Goal: Task Accomplishment & Management: Manage account settings

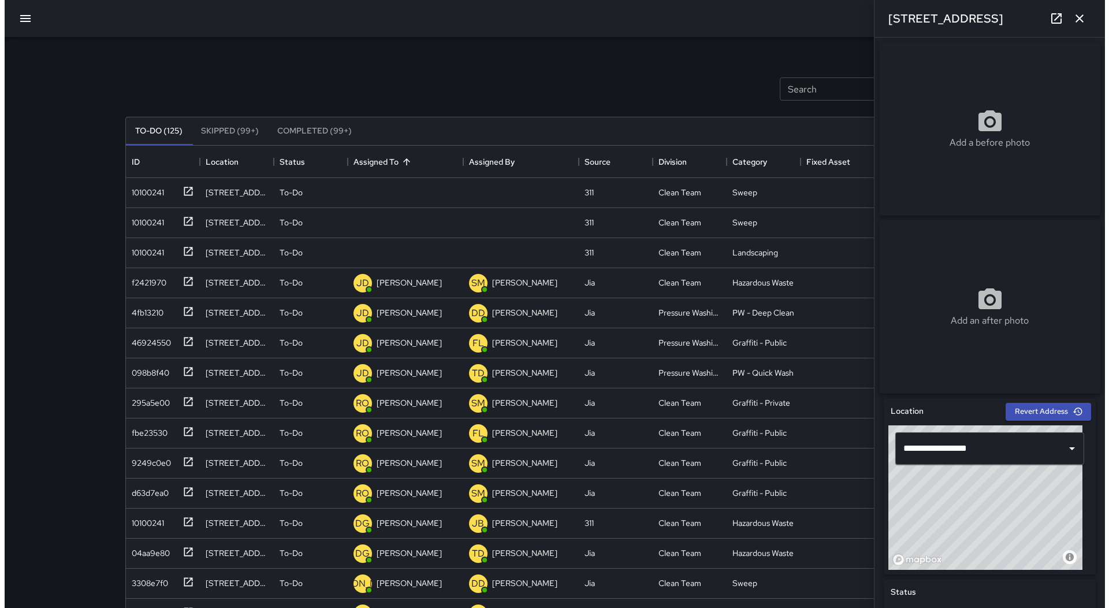
scroll to position [481, 850]
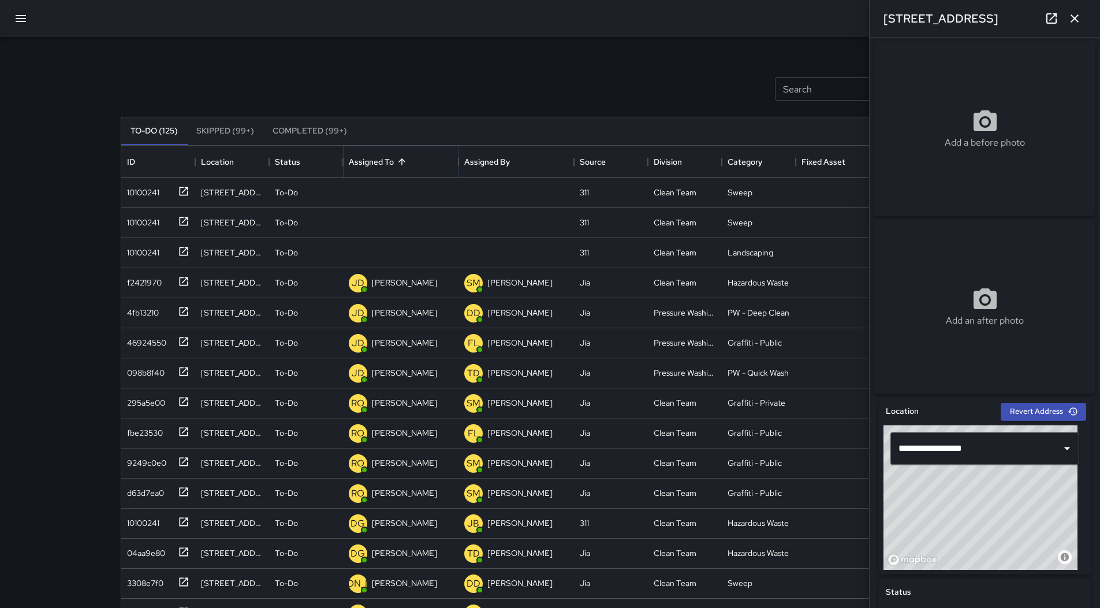
click at [401, 161] on icon "Sort" at bounding box center [402, 162] width 10 height 10
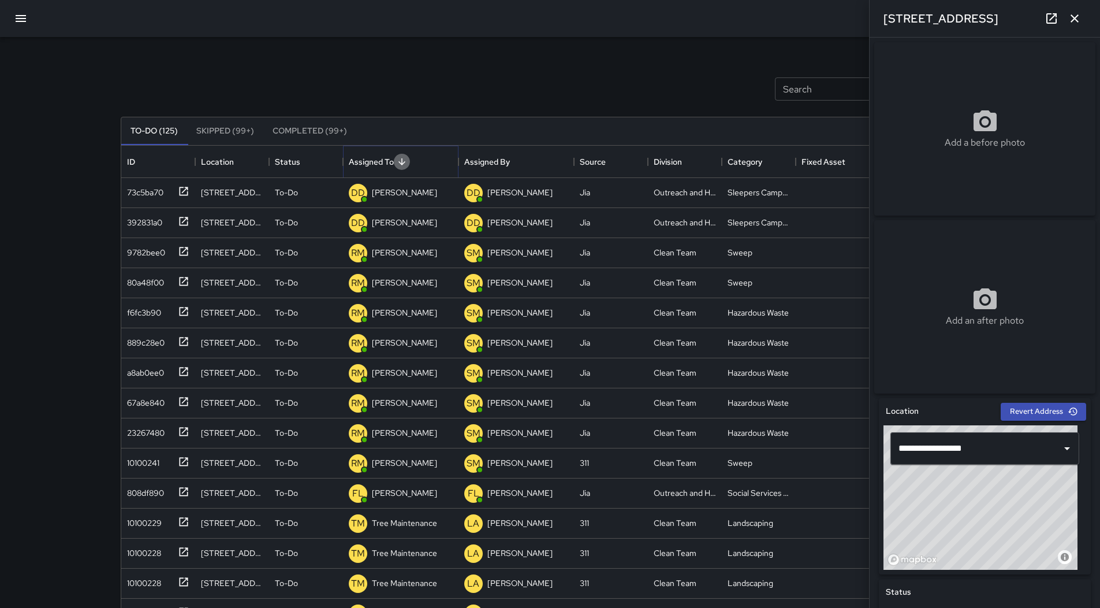
click at [400, 161] on icon "Sort" at bounding box center [402, 162] width 10 height 10
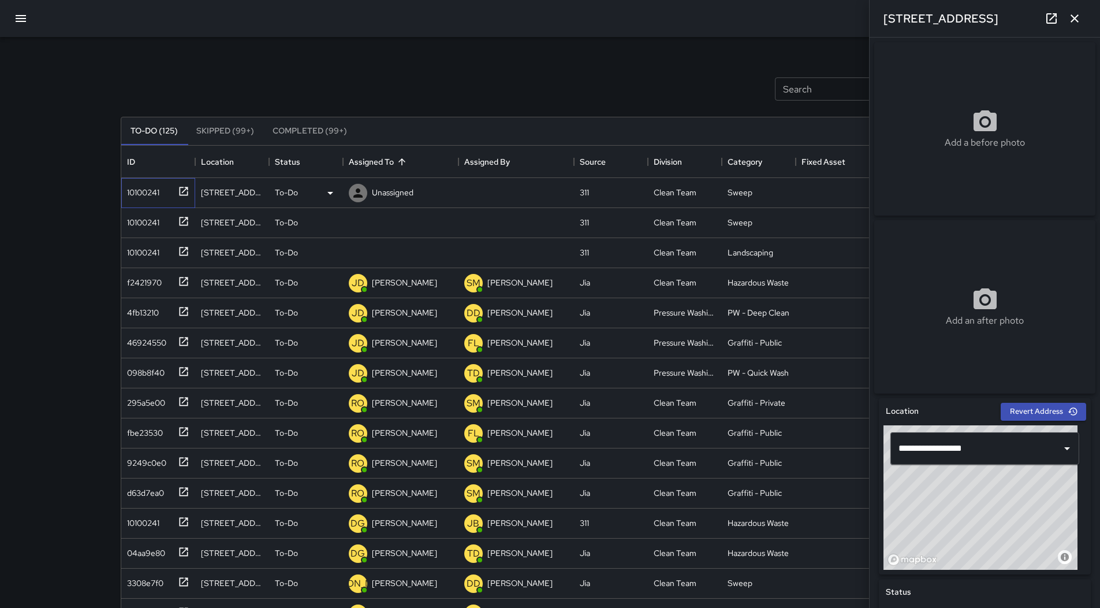
click at [139, 190] on div "10100241" at bounding box center [140, 190] width 37 height 16
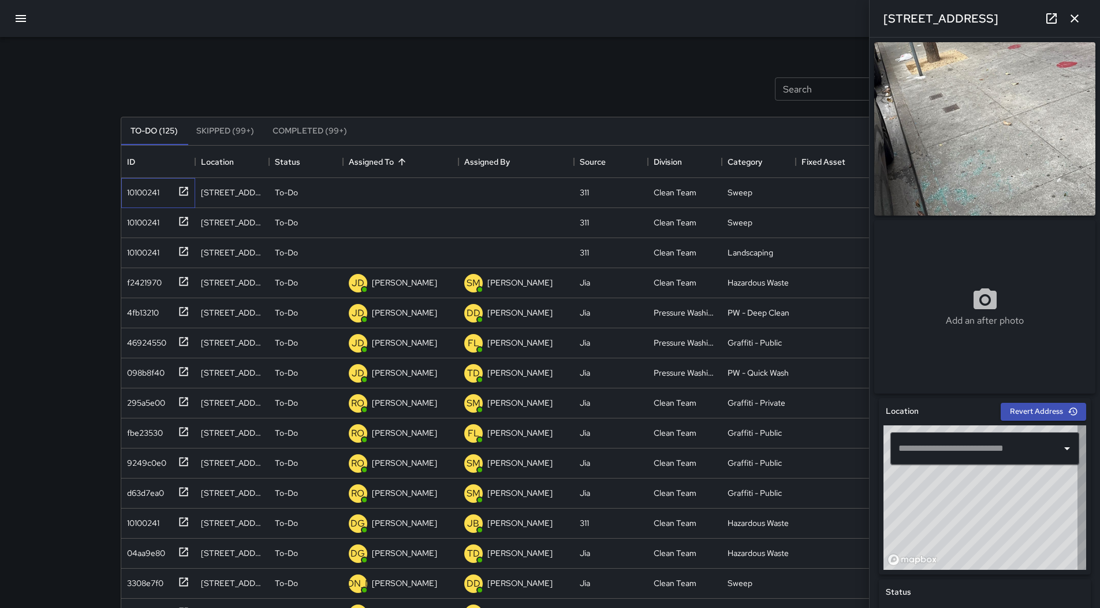
type input "**********"
click at [29, 25] on button "button" at bounding box center [21, 19] width 28 height 28
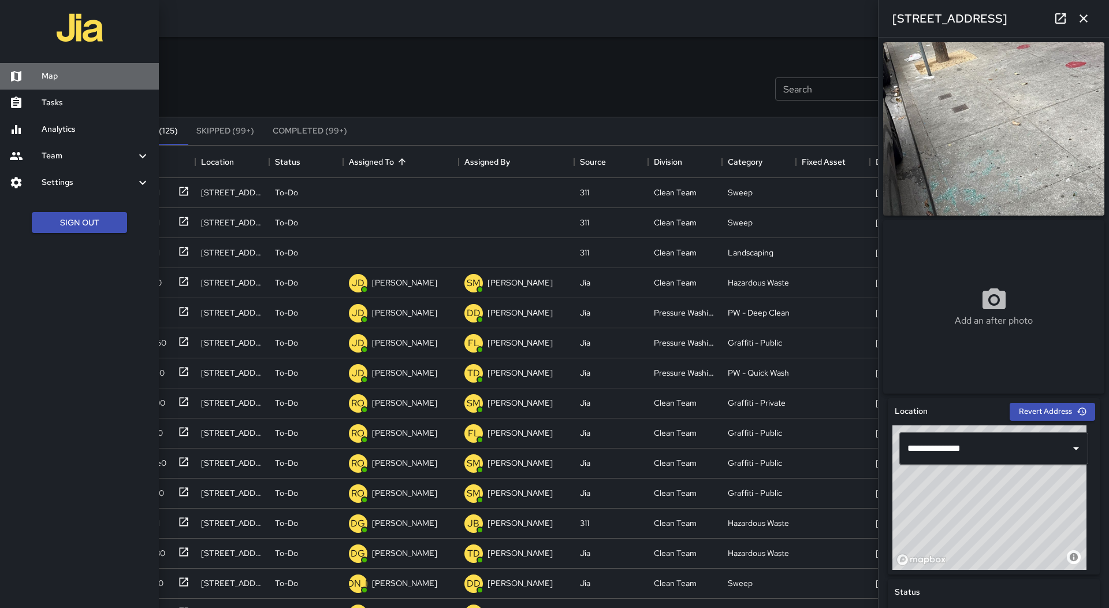
click at [49, 75] on h6 "Map" at bounding box center [96, 76] width 108 height 13
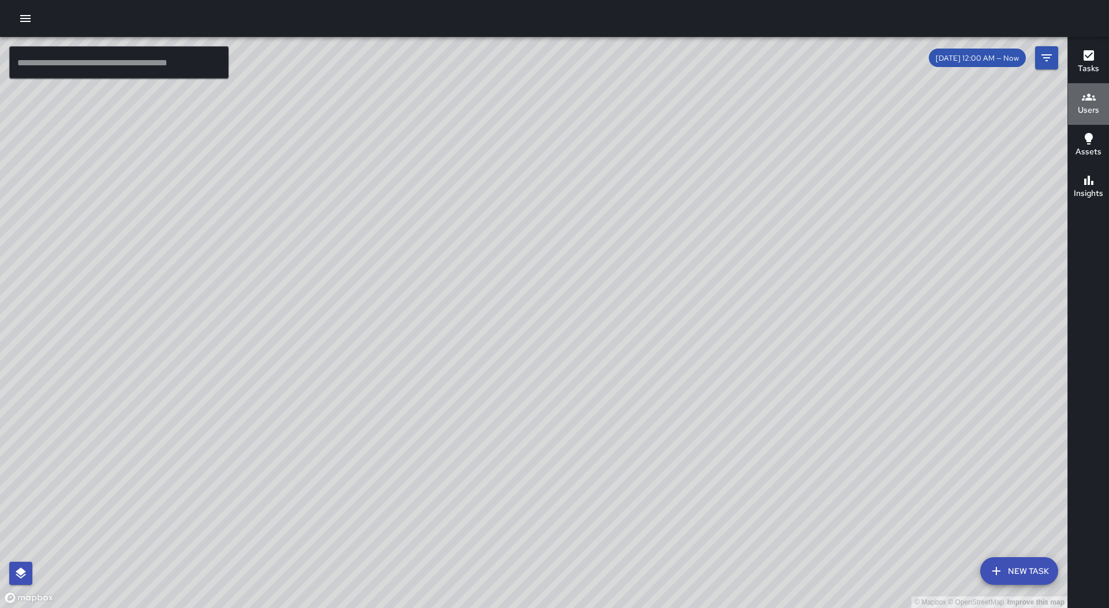
click at [1083, 95] on icon "button" at bounding box center [1089, 97] width 14 height 14
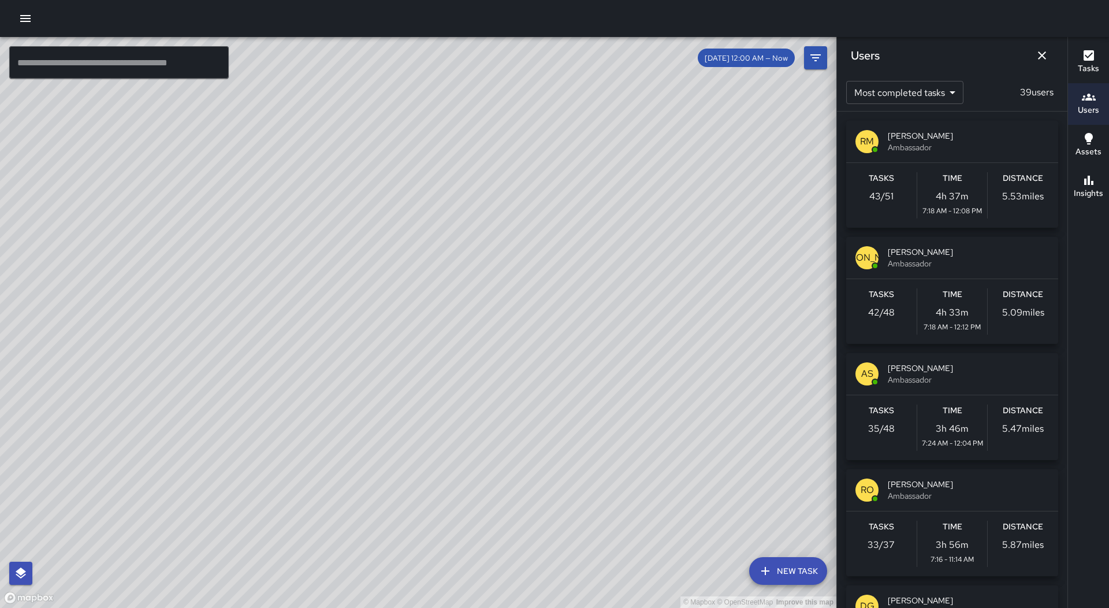
click at [924, 514] on div "Tasks 33 / 37 Time 3h 56m 7:16 - 11:14 AM Distance 5.87 miles" at bounding box center [952, 543] width 212 height 65
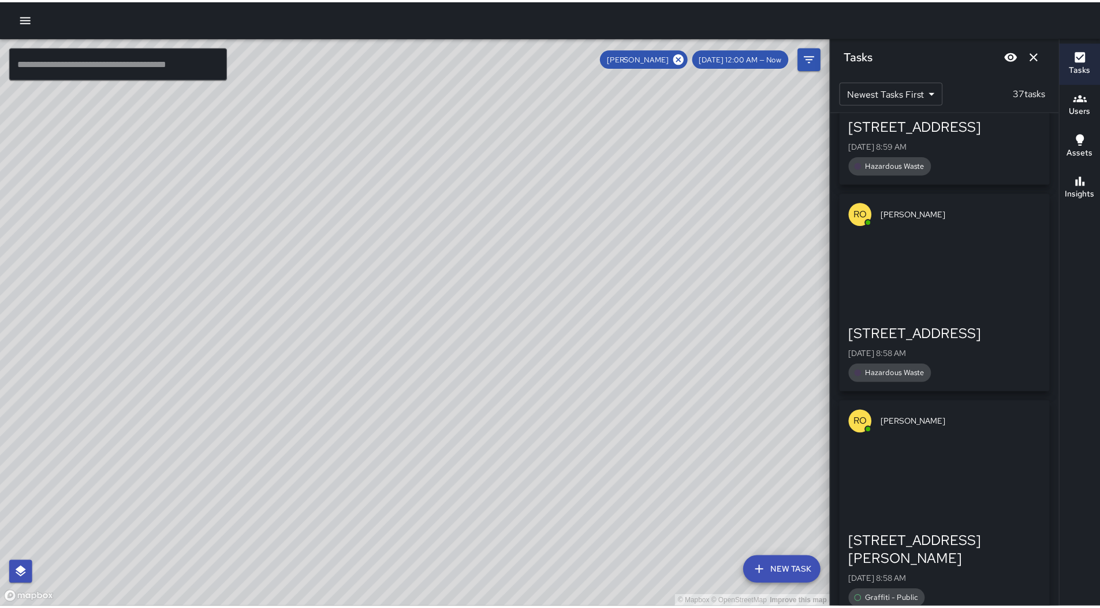
scroll to position [5273, 0]
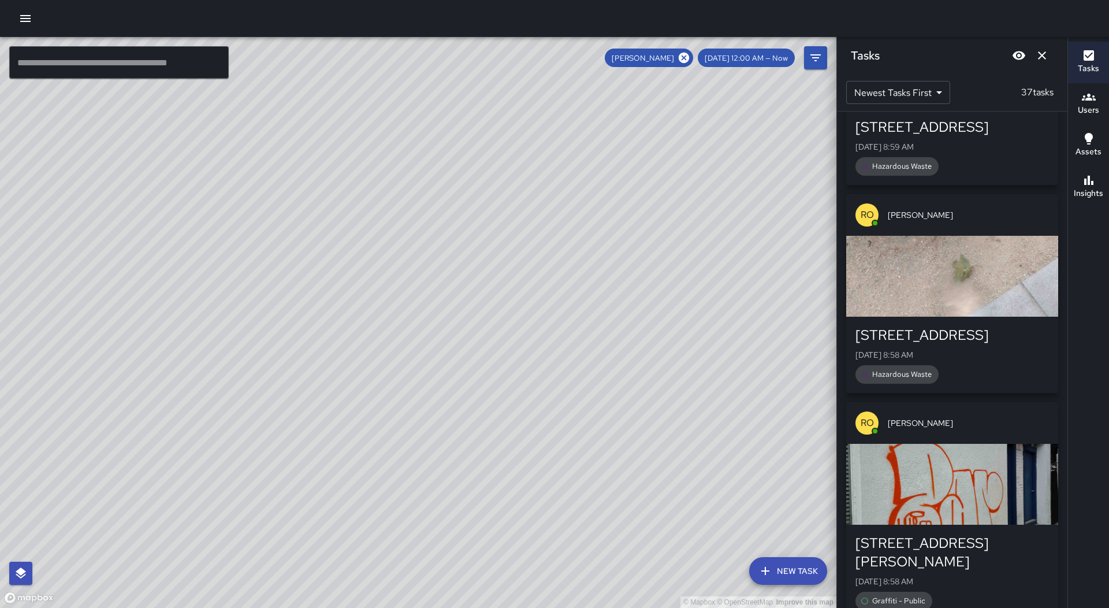
click at [963, 444] on div "button" at bounding box center [952, 484] width 212 height 81
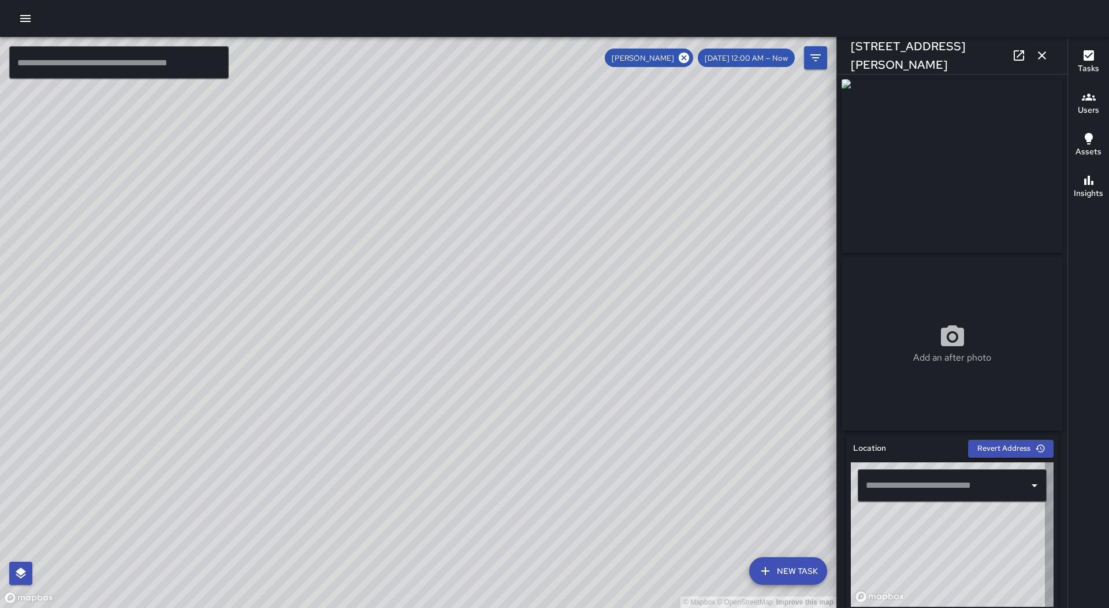
type input "**********"
click at [1051, 57] on button "button" at bounding box center [1041, 55] width 23 height 23
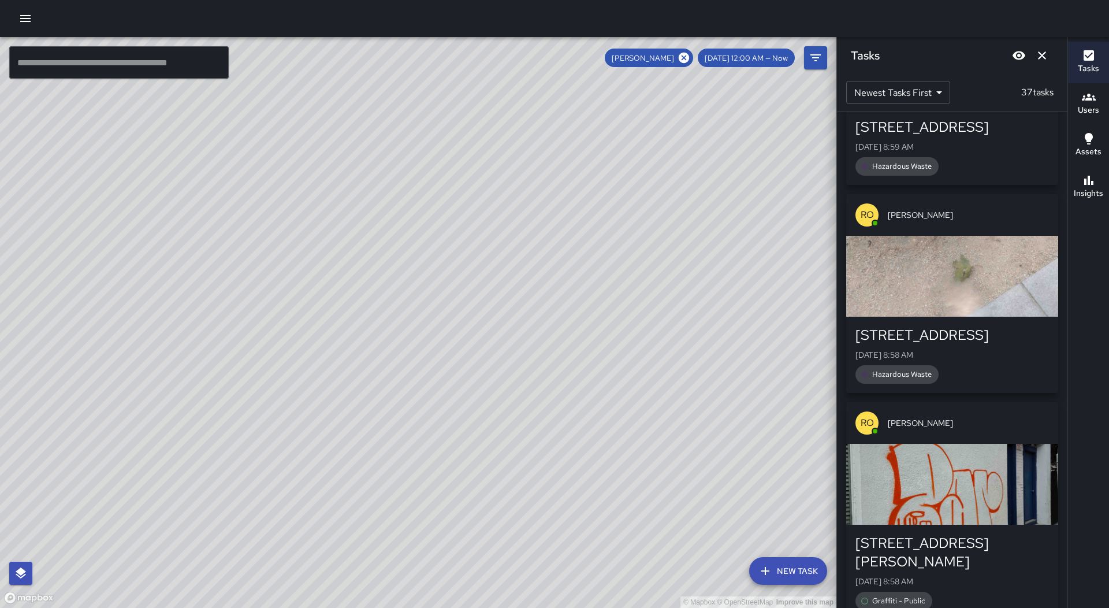
drag, startPoint x: 416, startPoint y: 373, endPoint x: 407, endPoint y: 375, distance: 9.7
click at [407, 375] on div "© Mapbox © OpenStreetMap Improve this map" at bounding box center [418, 322] width 836 height 571
click at [690, 58] on icon at bounding box center [684, 57] width 13 height 13
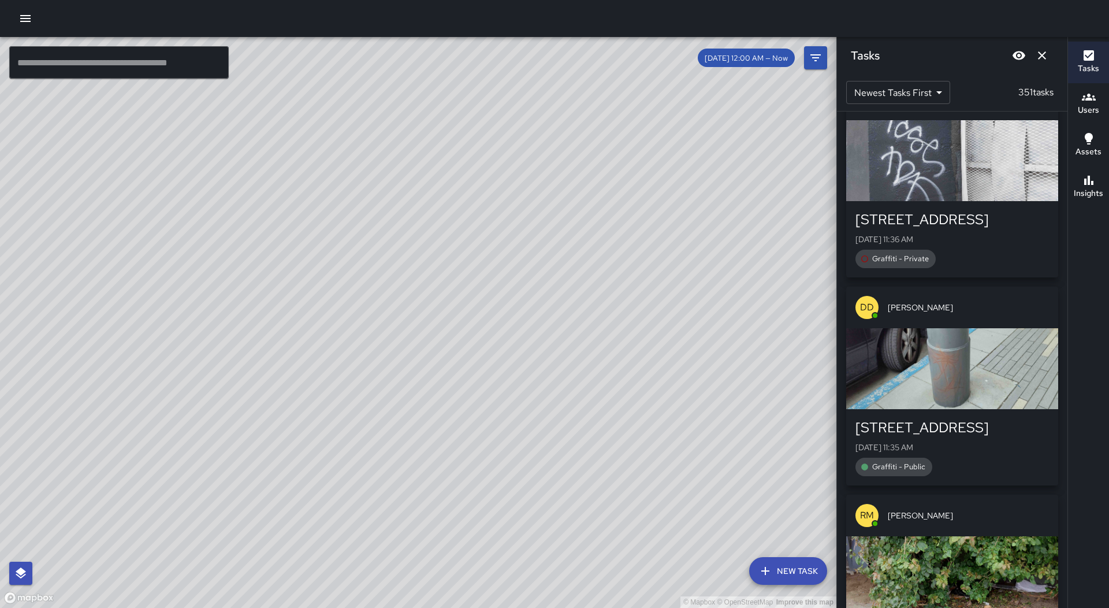
click at [17, 20] on button "button" at bounding box center [25, 18] width 23 height 23
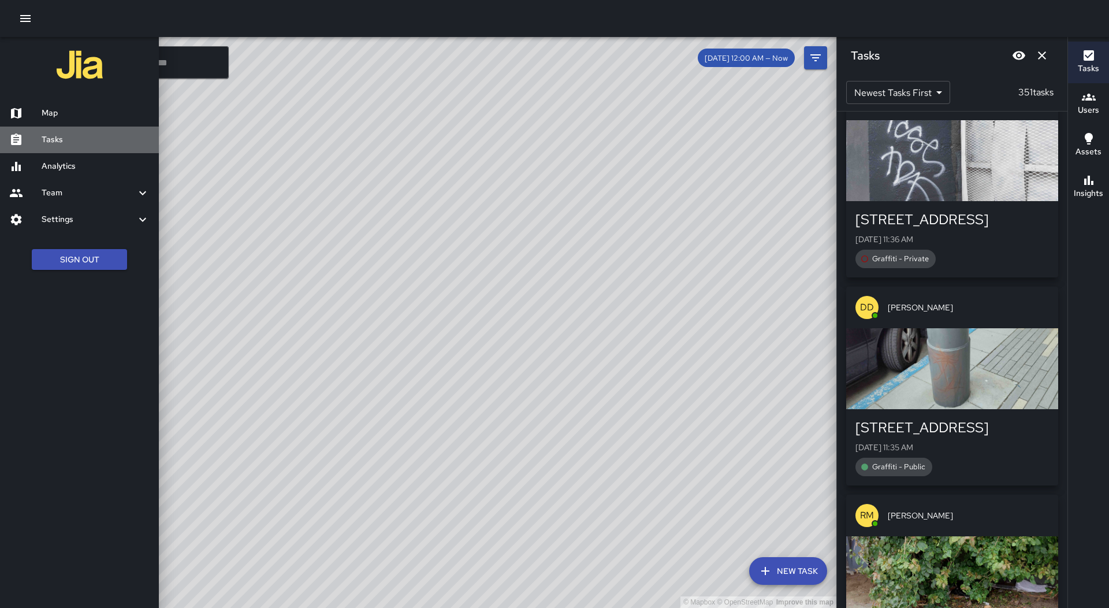
click at [72, 134] on h6 "Tasks" at bounding box center [96, 139] width 108 height 13
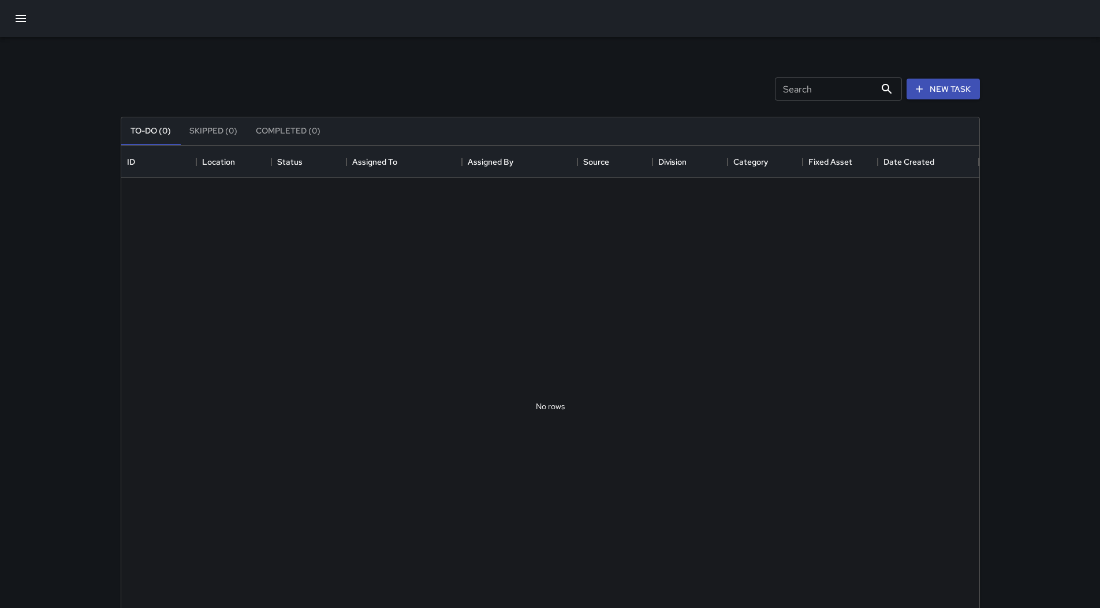
scroll to position [481, 850]
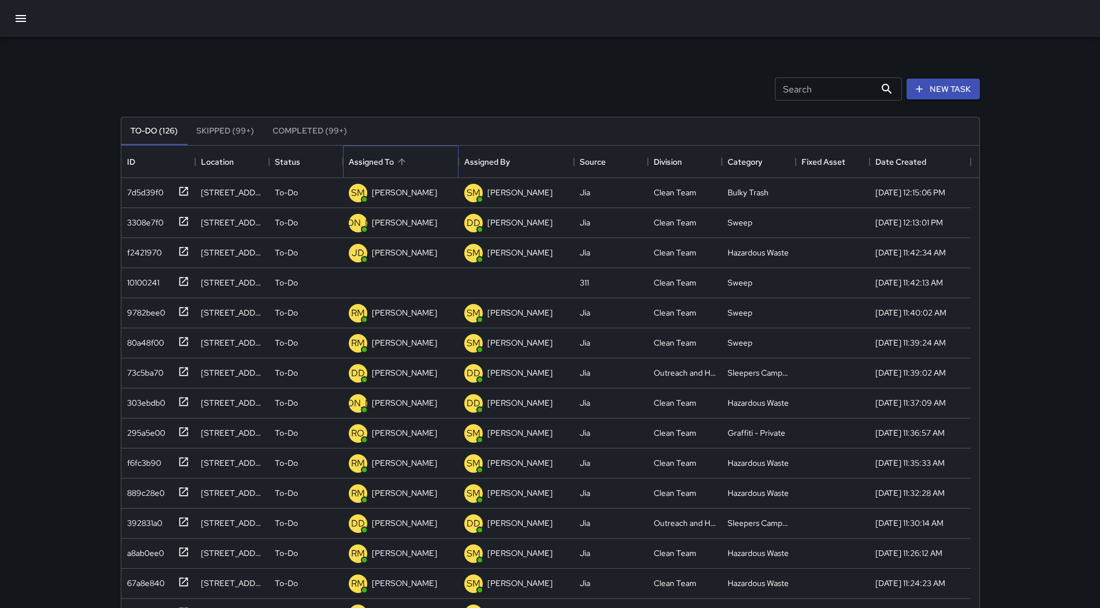
click at [422, 163] on div "Assigned To" at bounding box center [401, 162] width 104 height 32
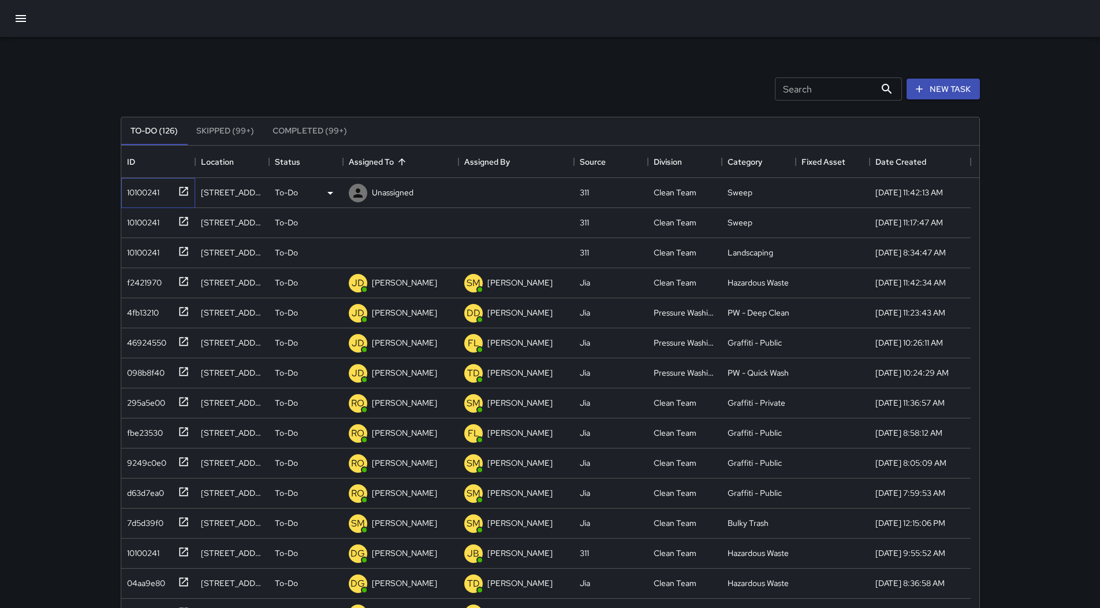
click at [142, 191] on div "10100241" at bounding box center [140, 190] width 37 height 16
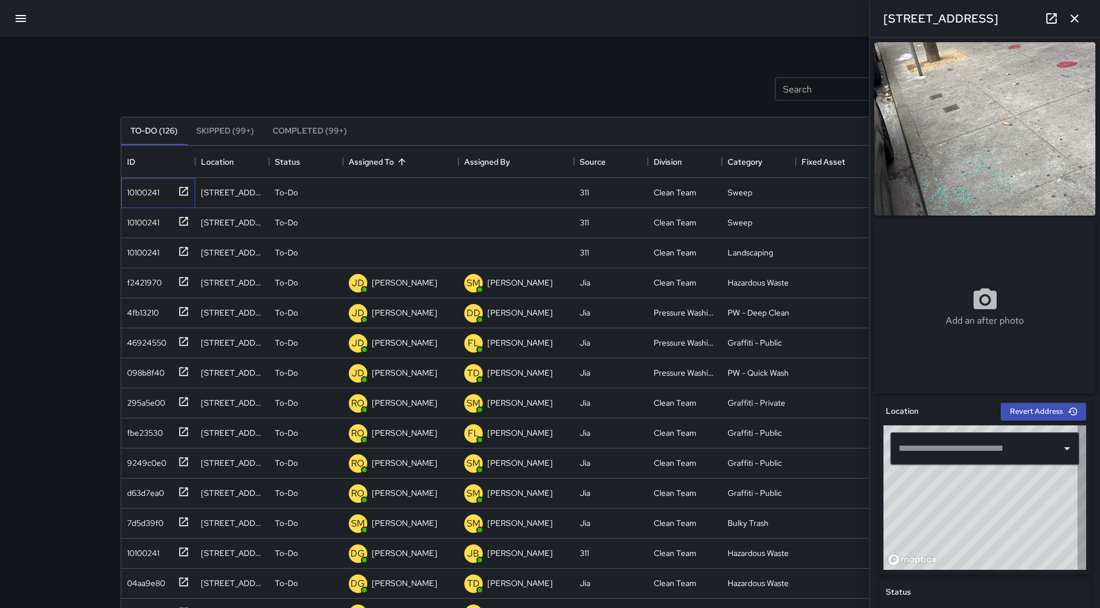
type input "**********"
drag, startPoint x: 161, startPoint y: 221, endPoint x: 166, endPoint y: 212, distance: 9.8
click at [166, 225] on div "10100241" at bounding box center [155, 220] width 67 height 19
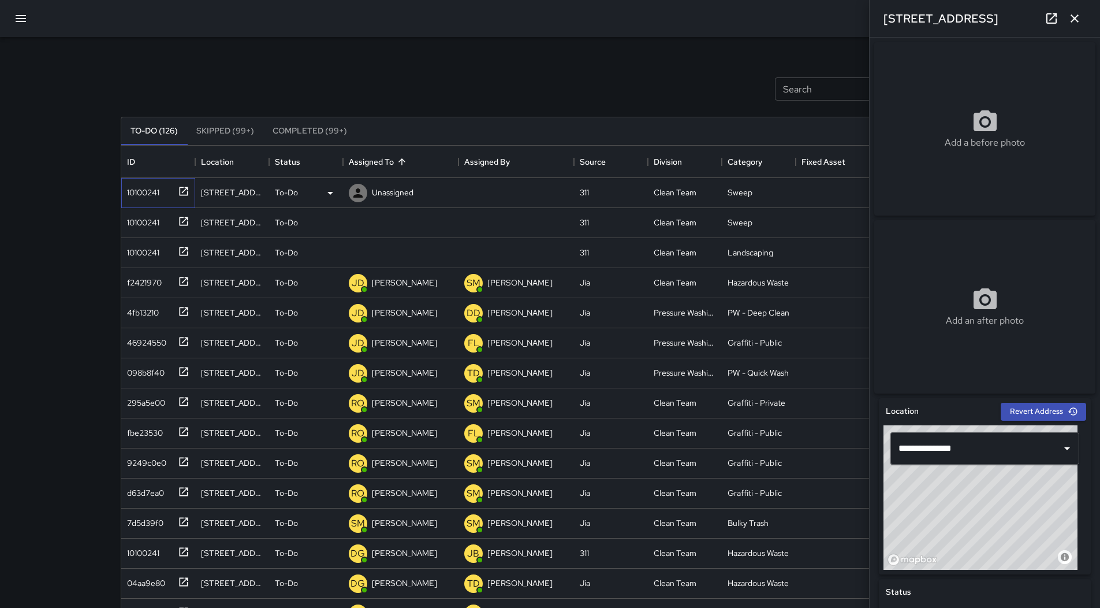
drag, startPoint x: 159, startPoint y: 192, endPoint x: 172, endPoint y: 203, distance: 16.4
click at [162, 199] on div "10100241" at bounding box center [155, 190] width 67 height 19
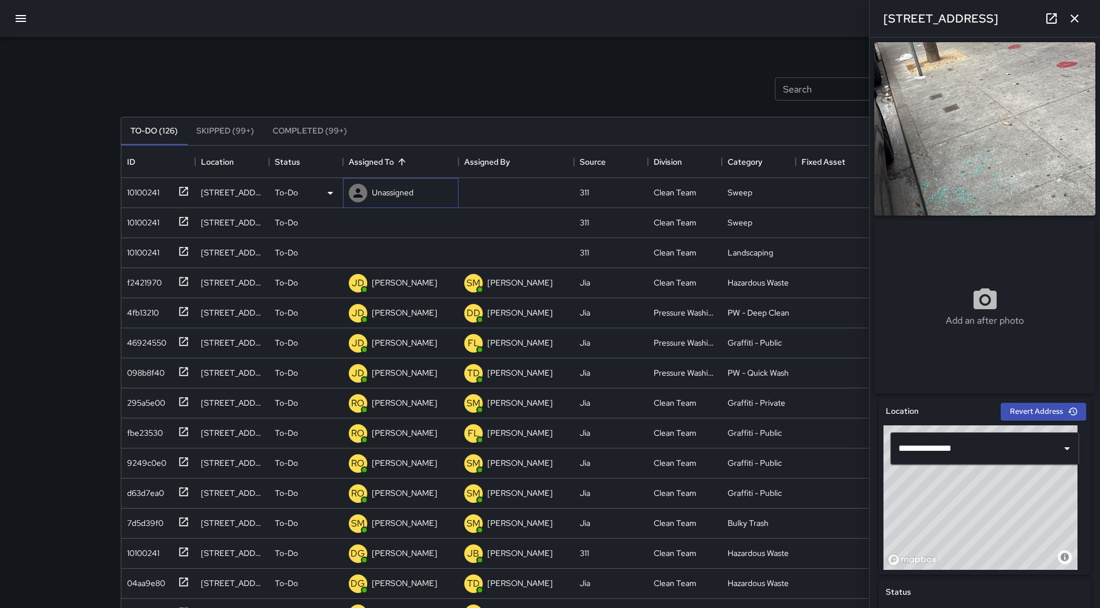
click at [392, 193] on p "Unassigned" at bounding box center [393, 193] width 42 height 12
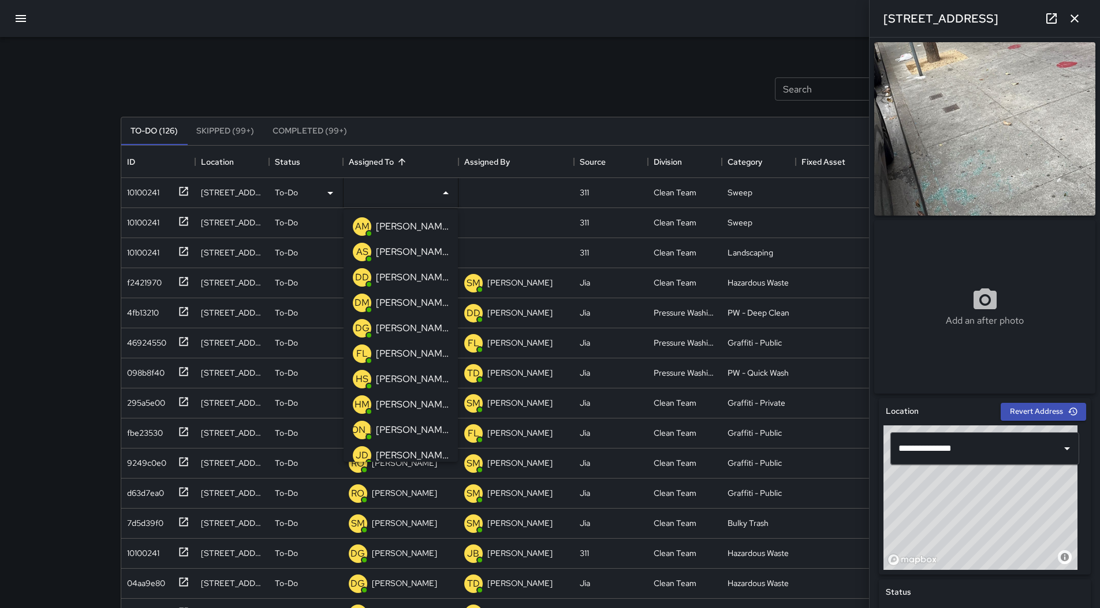
click at [650, 83] on div "Search Search New Task" at bounding box center [550, 89] width 864 height 60
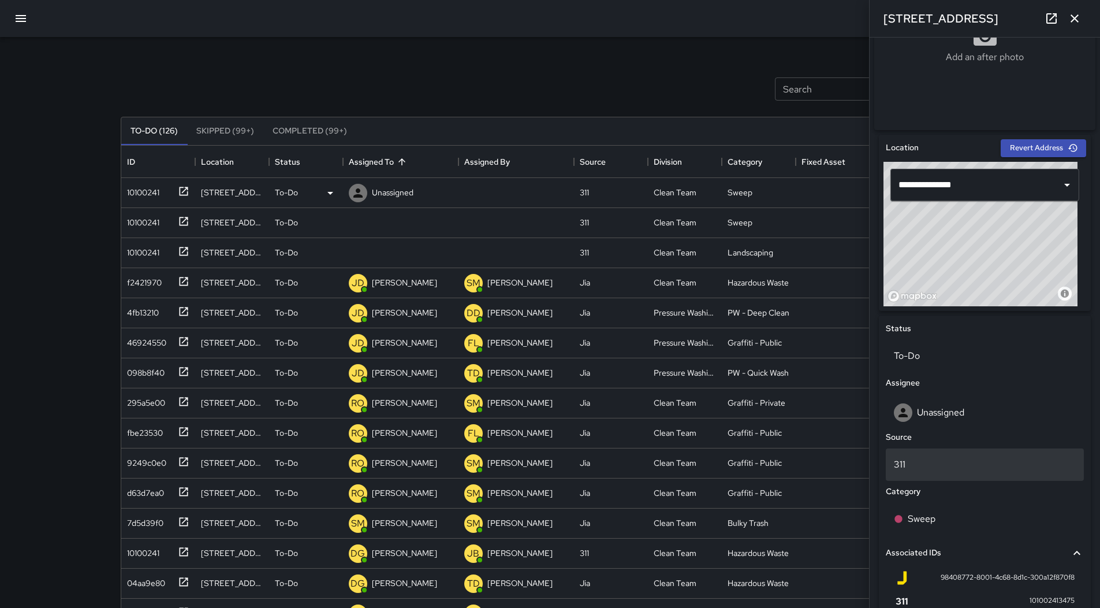
scroll to position [394, 0]
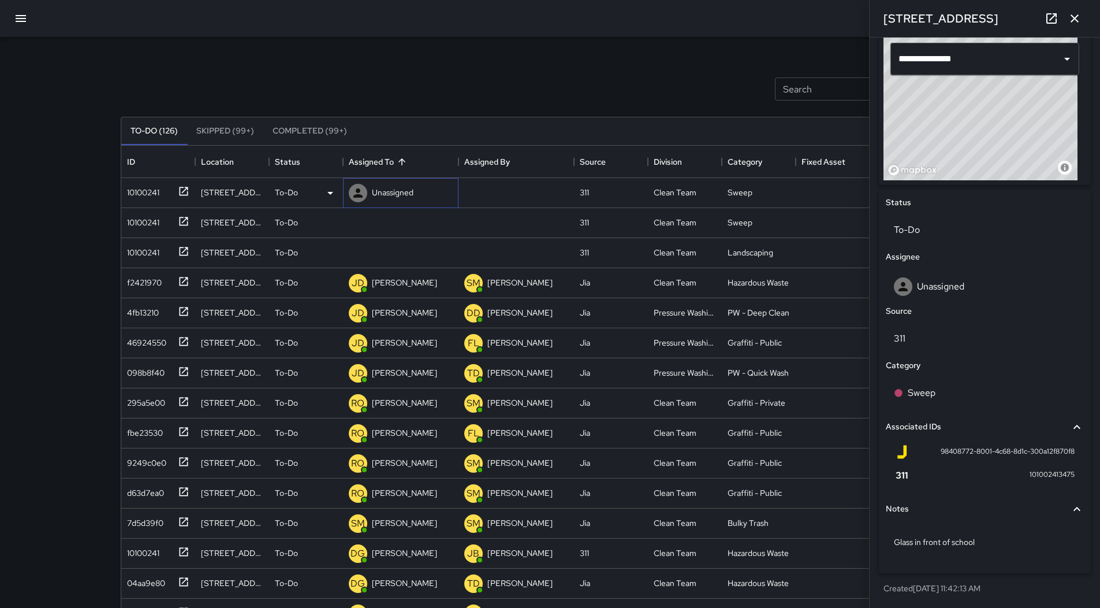
click at [378, 188] on p "Unassigned" at bounding box center [393, 193] width 42 height 12
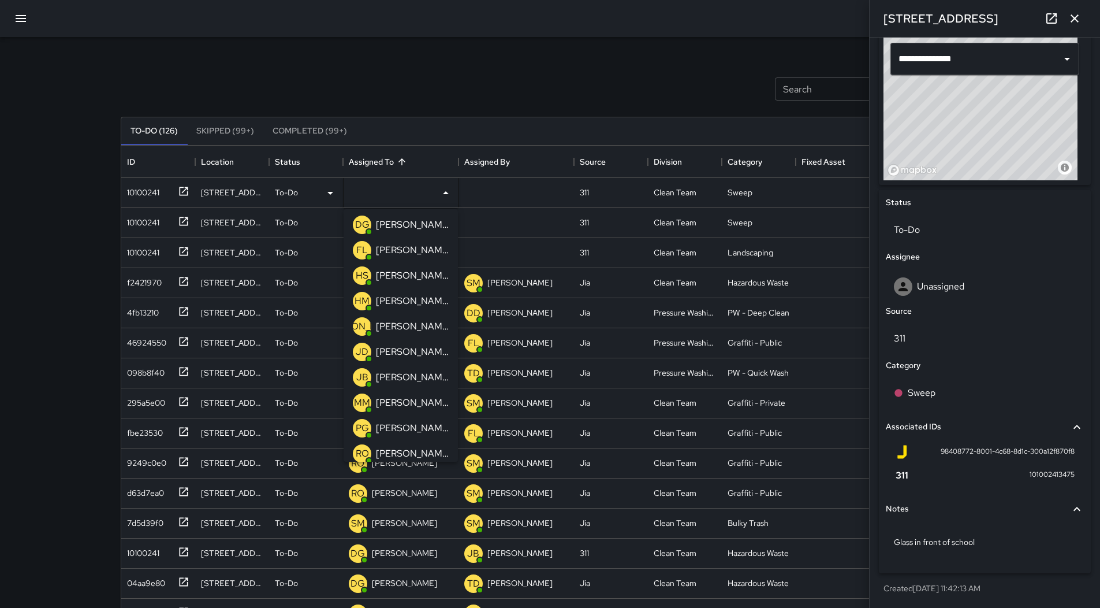
scroll to position [116, 0]
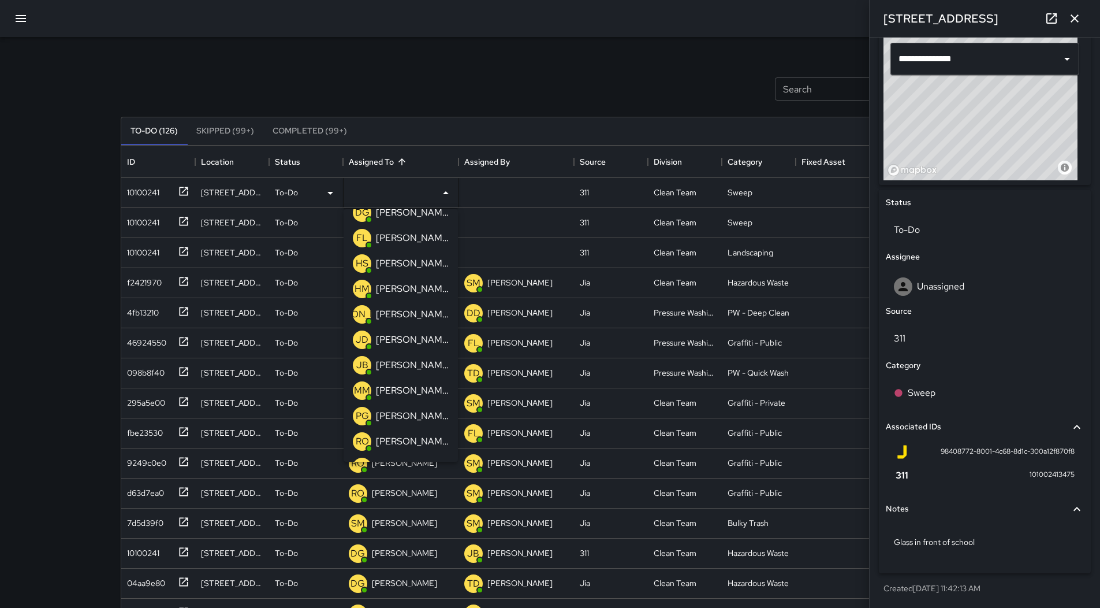
click at [405, 315] on p "[PERSON_NAME]" at bounding box center [412, 314] width 73 height 14
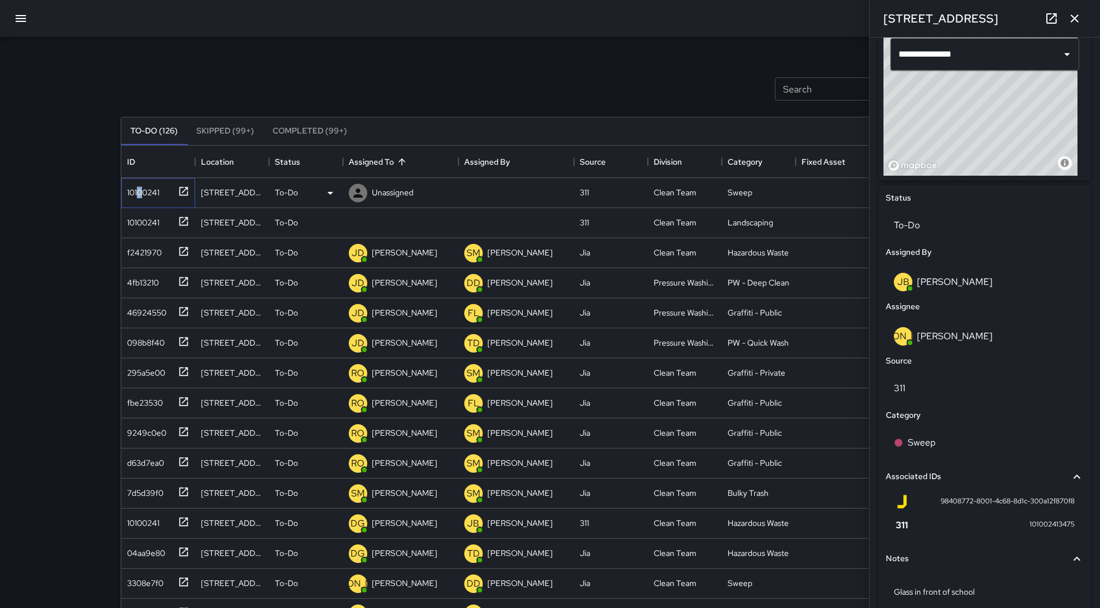
click at [140, 188] on div "10100241" at bounding box center [140, 190] width 37 height 16
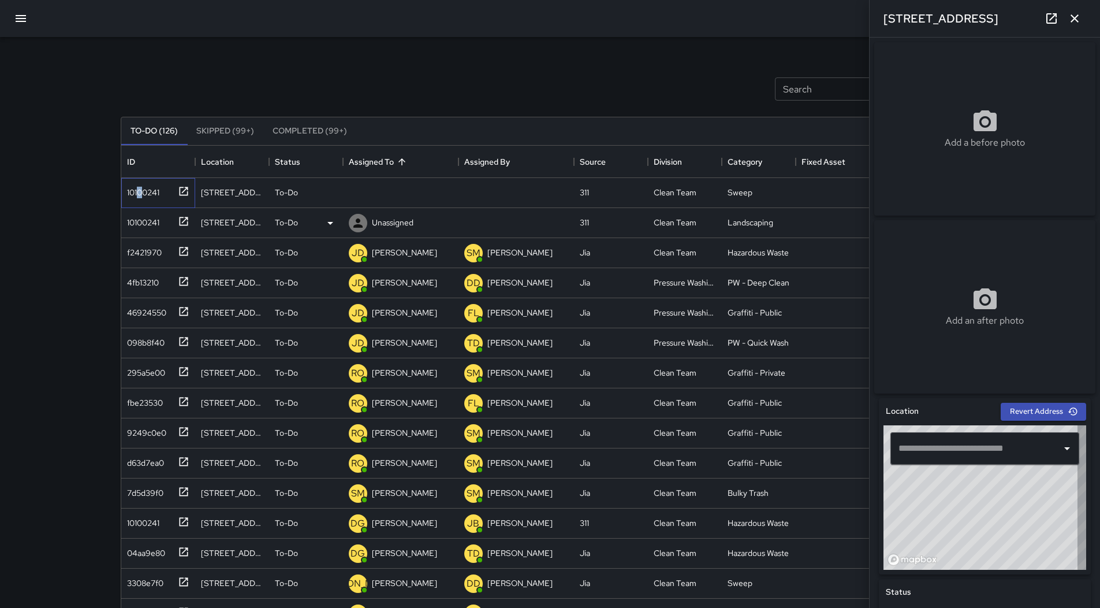
type input "**********"
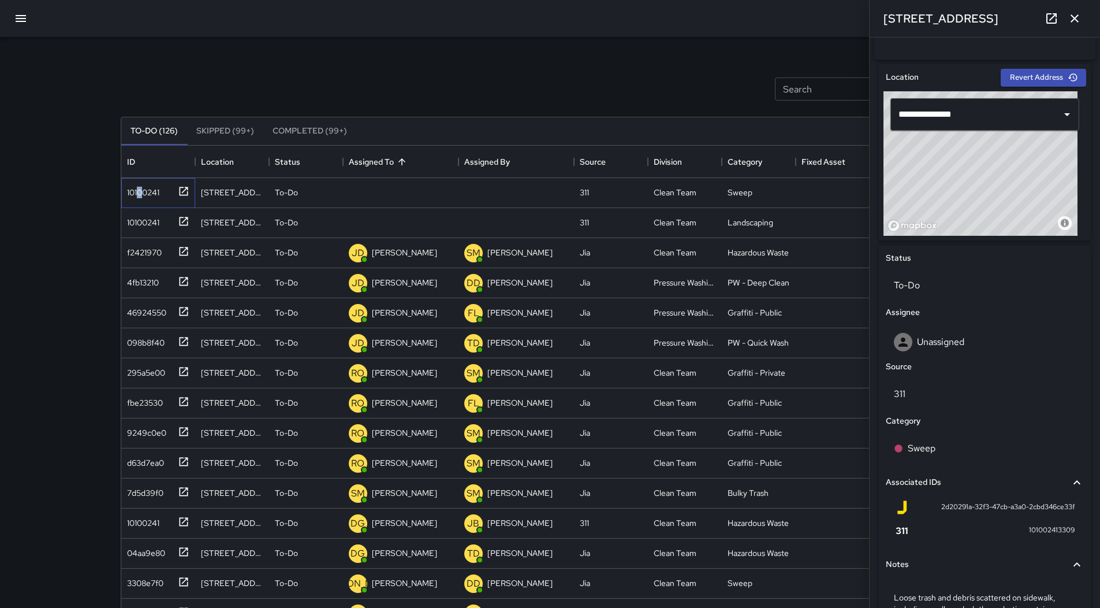
scroll to position [209, 0]
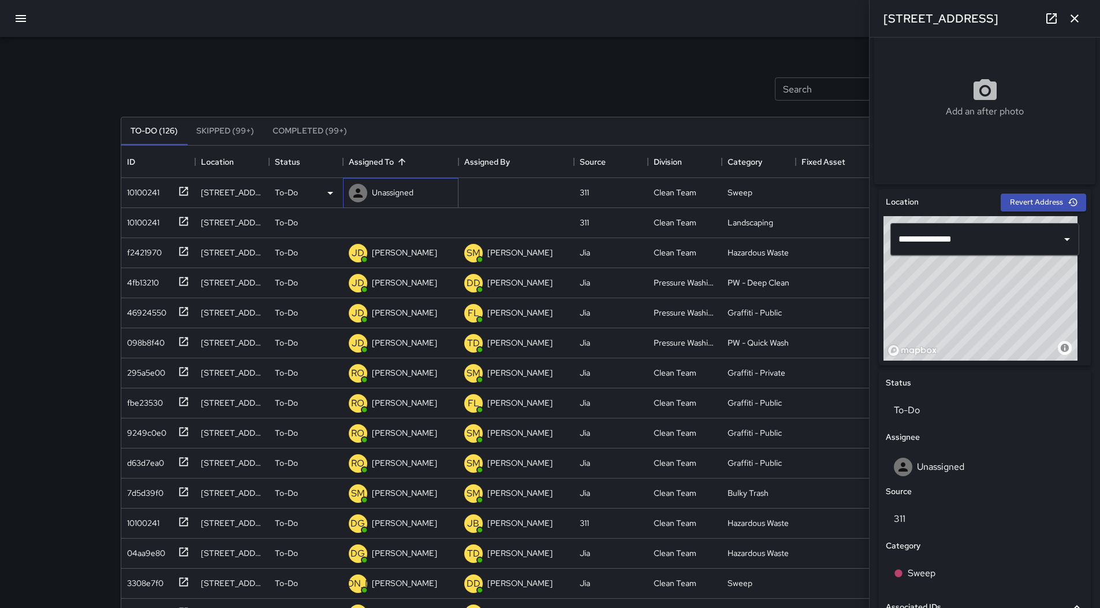
click at [387, 184] on div "Unassigned" at bounding box center [381, 192] width 69 height 23
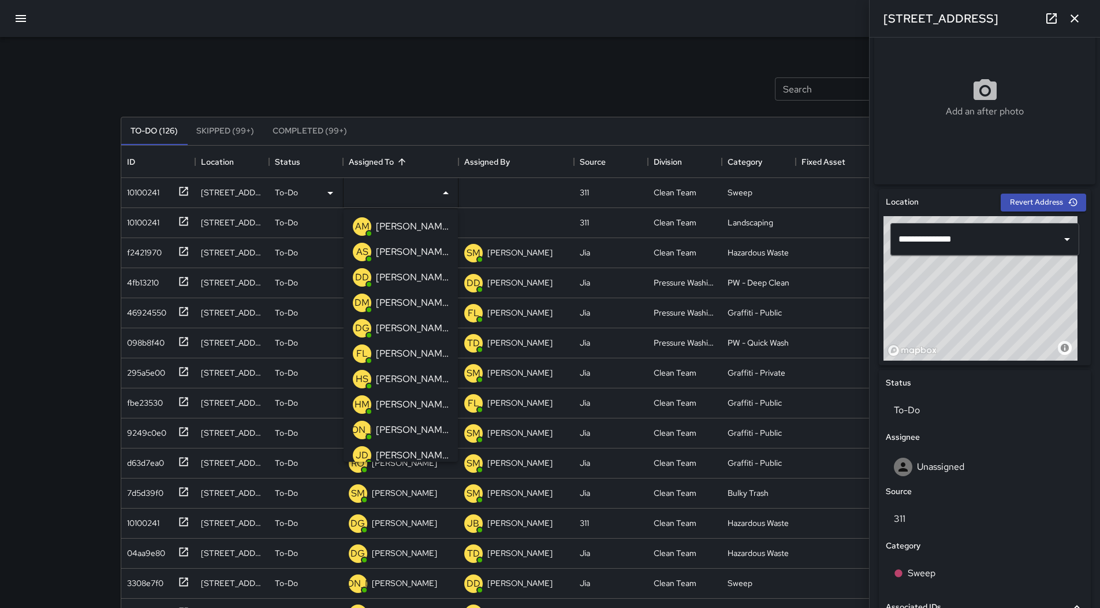
click at [418, 423] on p "[PERSON_NAME]" at bounding box center [412, 430] width 73 height 14
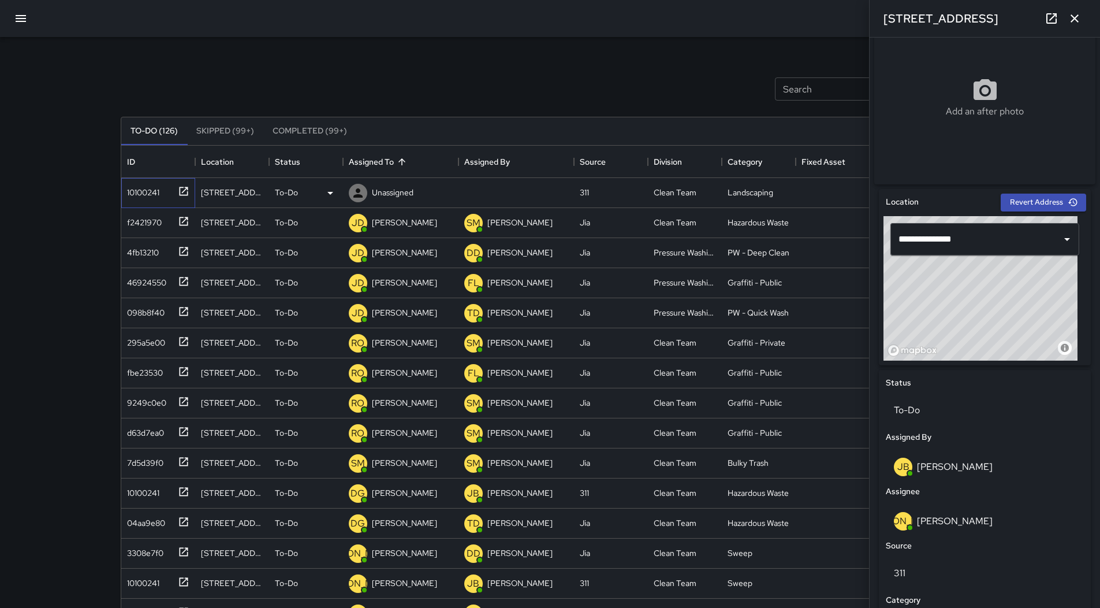
click at [146, 187] on div "10100241" at bounding box center [140, 190] width 37 height 16
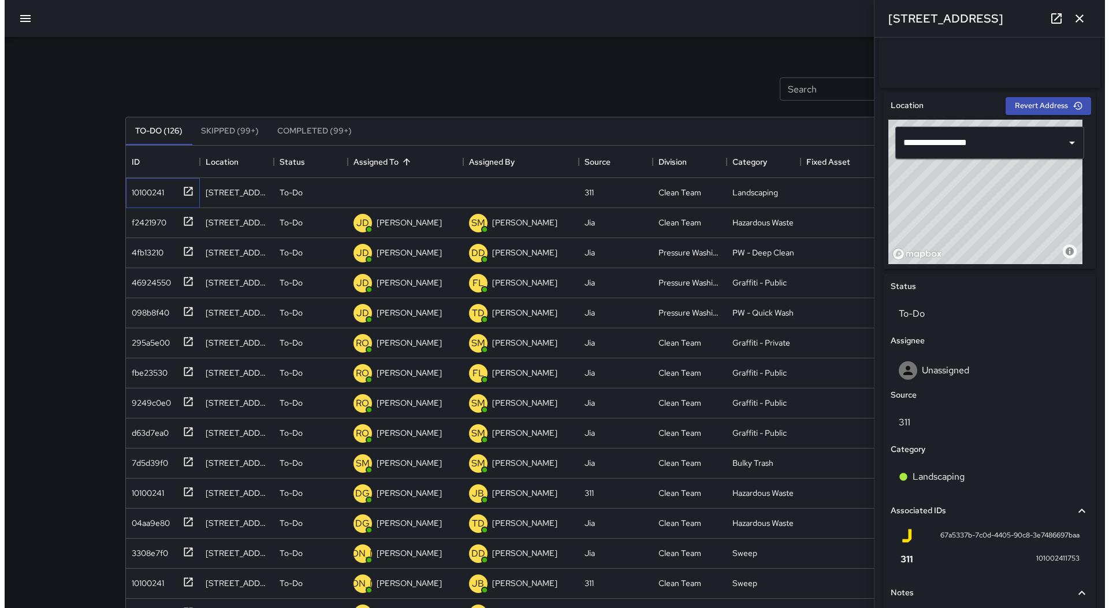
scroll to position [452, 0]
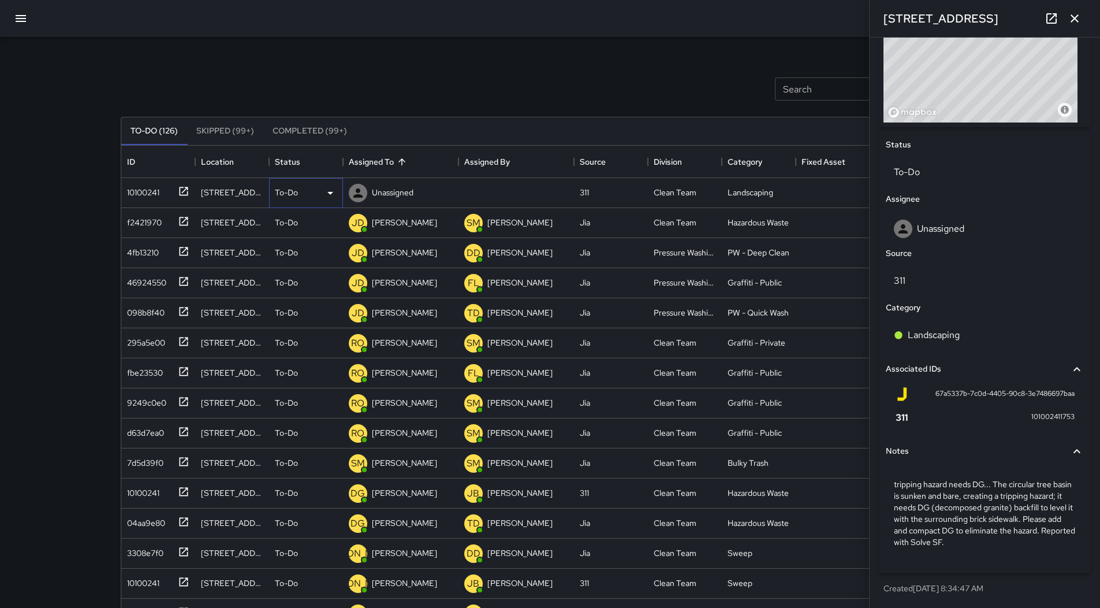
click at [331, 198] on icon at bounding box center [330, 193] width 14 height 14
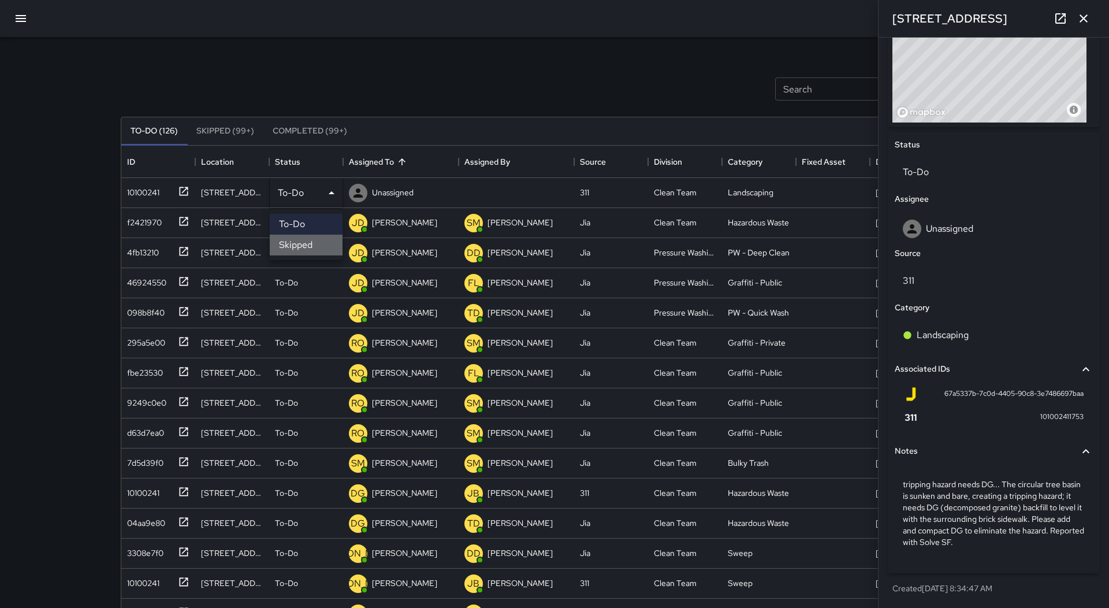
click at [311, 238] on li "Skipped" at bounding box center [306, 244] width 73 height 21
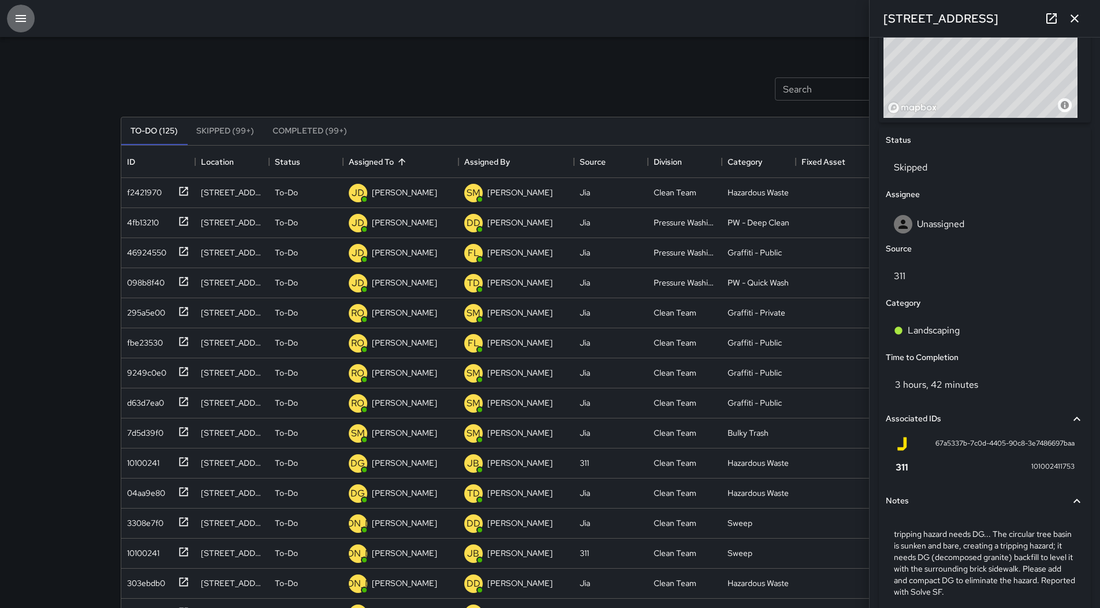
click at [29, 10] on button "button" at bounding box center [21, 19] width 28 height 28
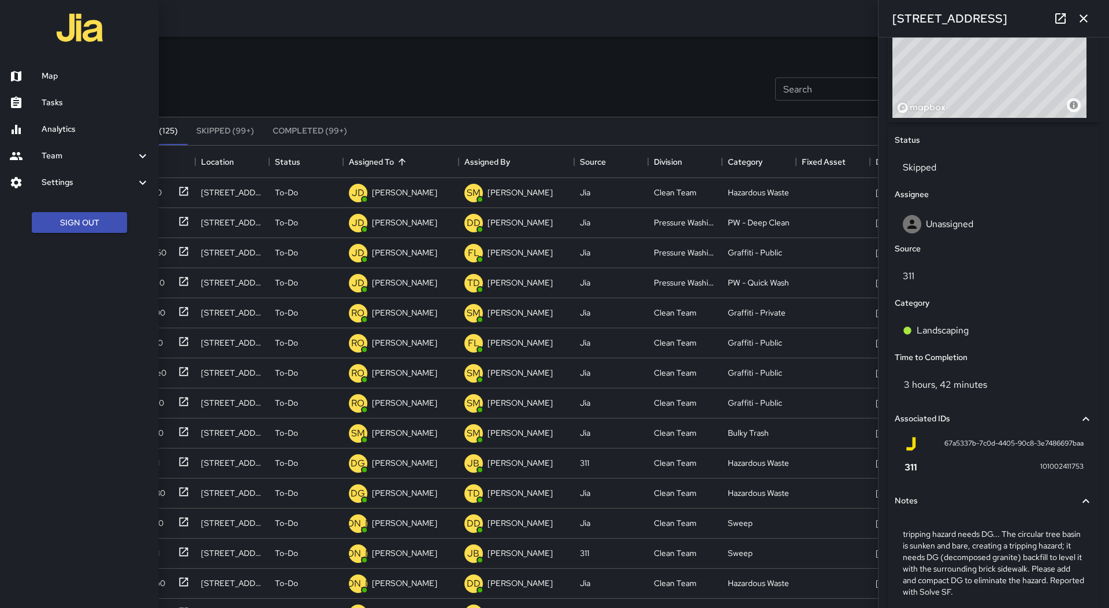
click at [51, 72] on h6 "Map" at bounding box center [96, 76] width 108 height 13
